Goal: Task Accomplishment & Management: Manage account settings

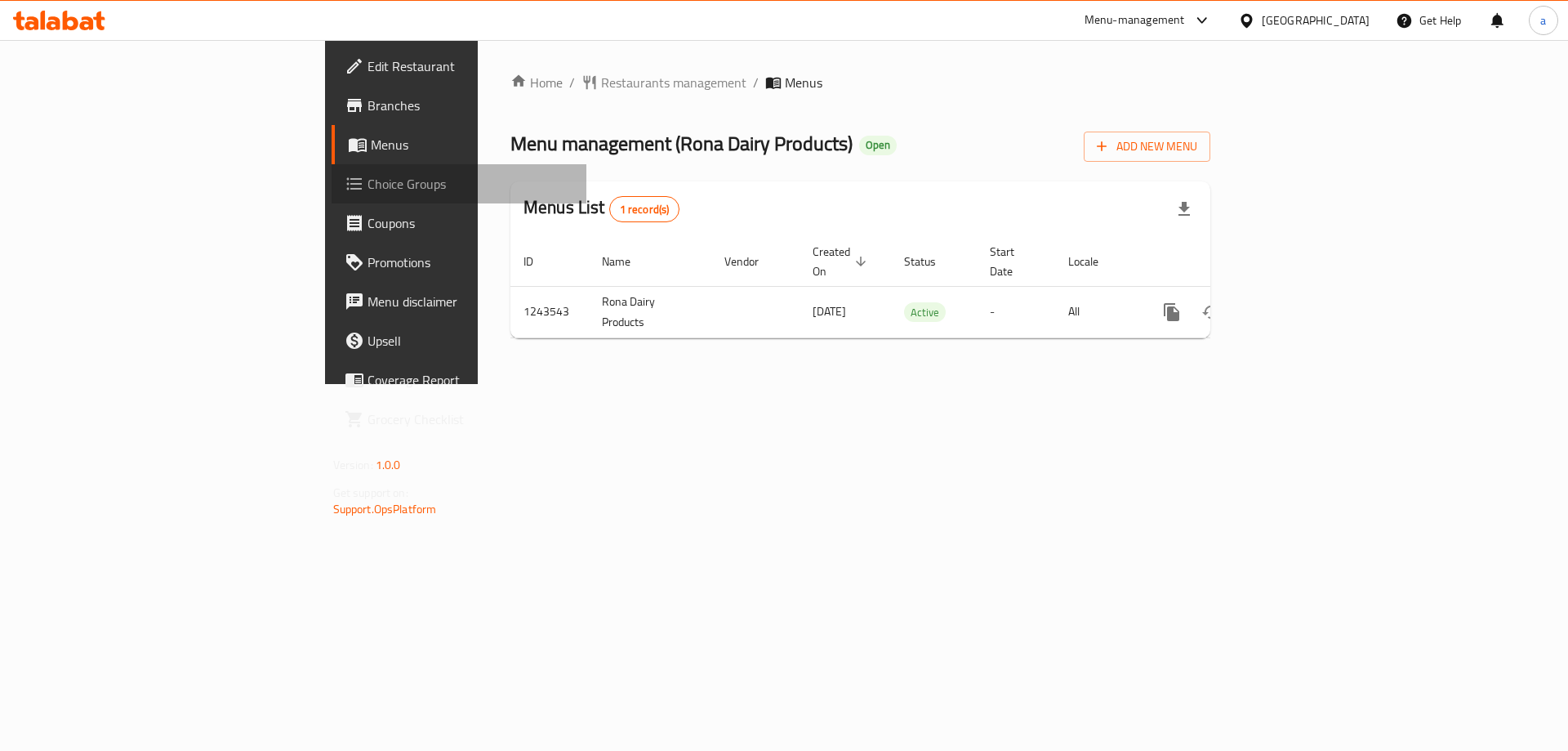
click at [367, 182] on span "Choice Groups" at bounding box center [470, 184] width 206 height 20
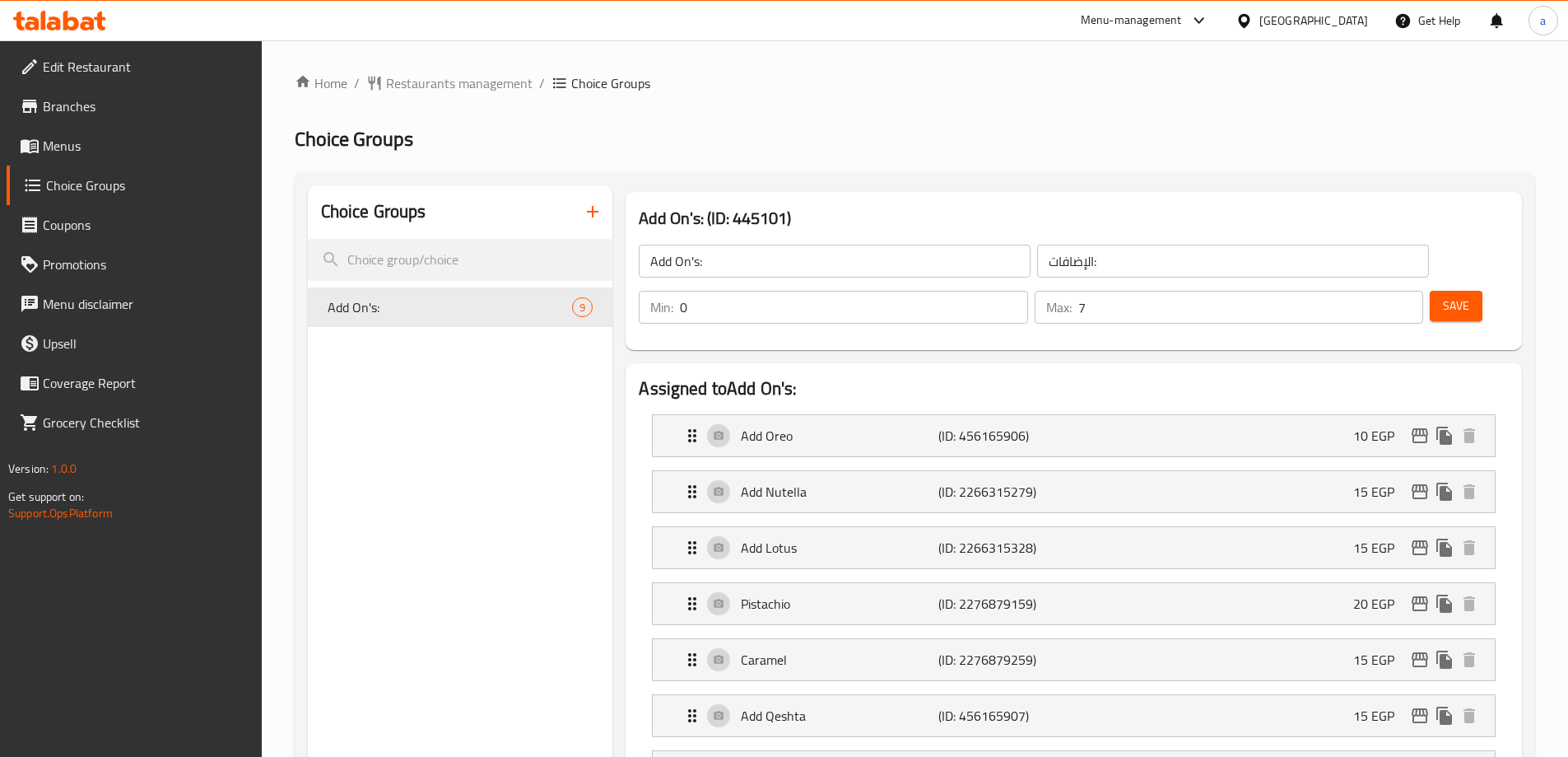
click at [106, 97] on span "Branches" at bounding box center [146, 106] width 206 height 20
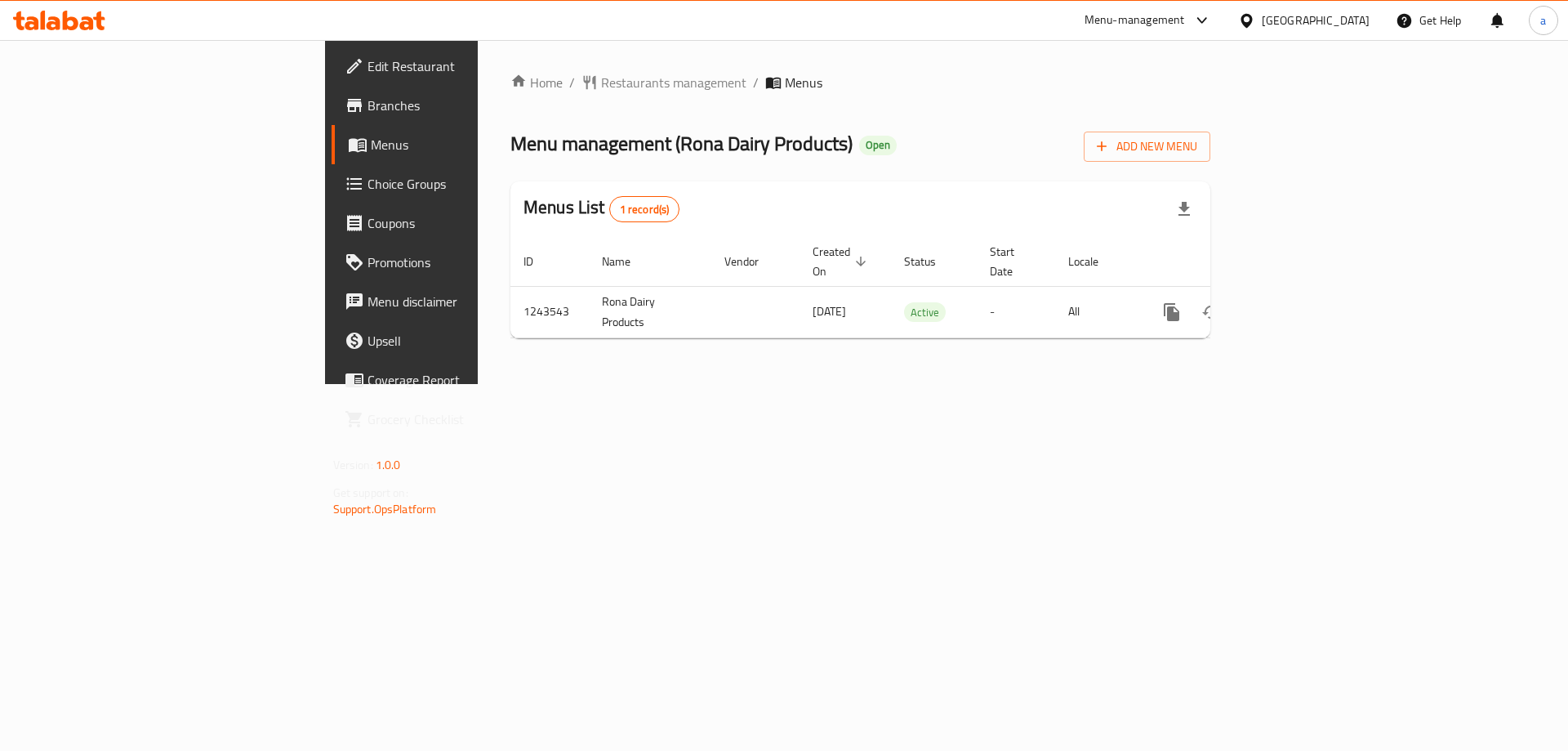
click at [367, 182] on span "Choice Groups" at bounding box center [470, 184] width 206 height 20
